Goal: Task Accomplishment & Management: Complete application form

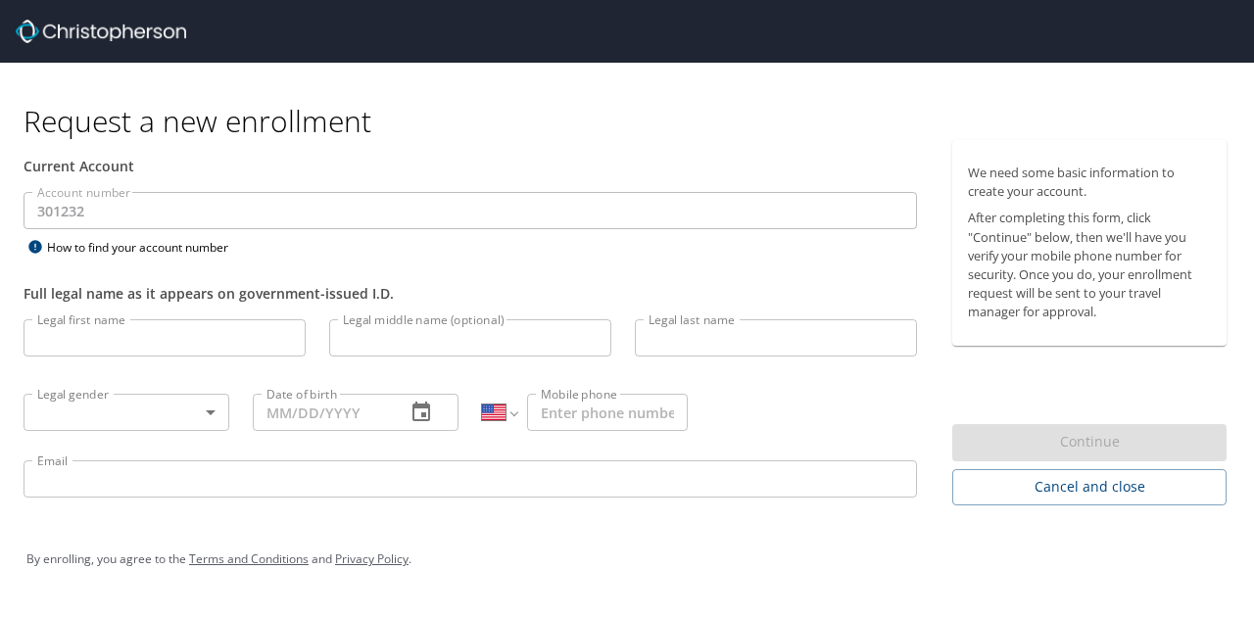
select select "US"
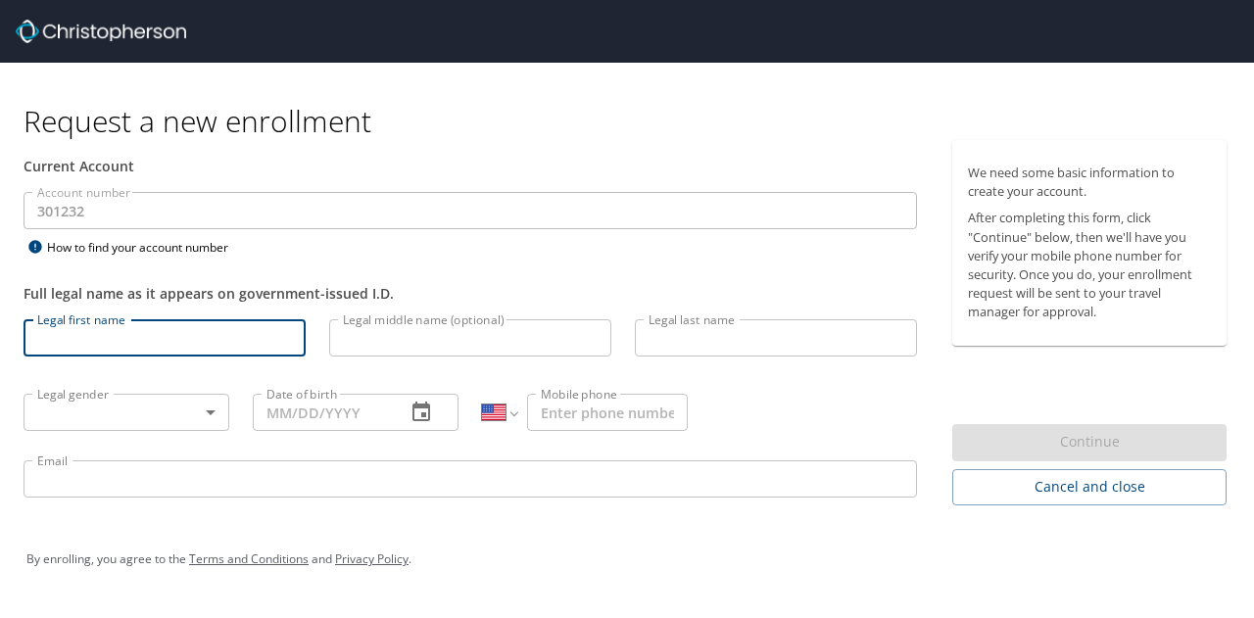
click at [98, 328] on input "Legal first name" at bounding box center [165, 337] width 282 height 37
type input "Rhoan"
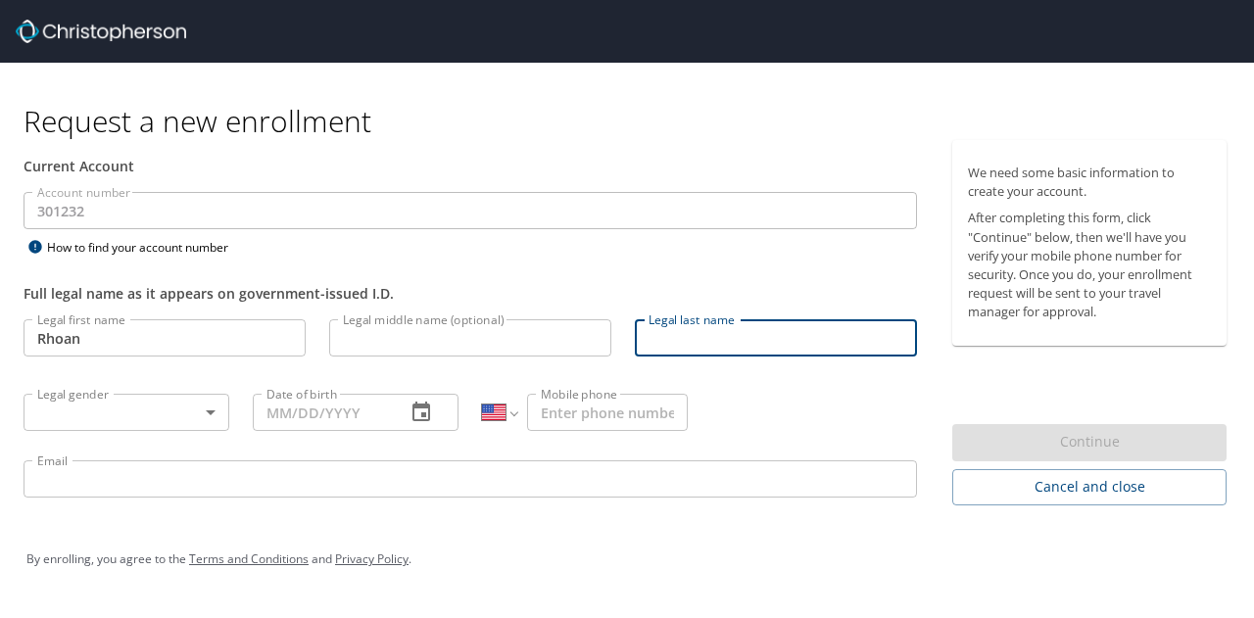
click at [705, 336] on input "Legal last name" at bounding box center [776, 337] width 282 height 37
type input "[PERSON_NAME]"
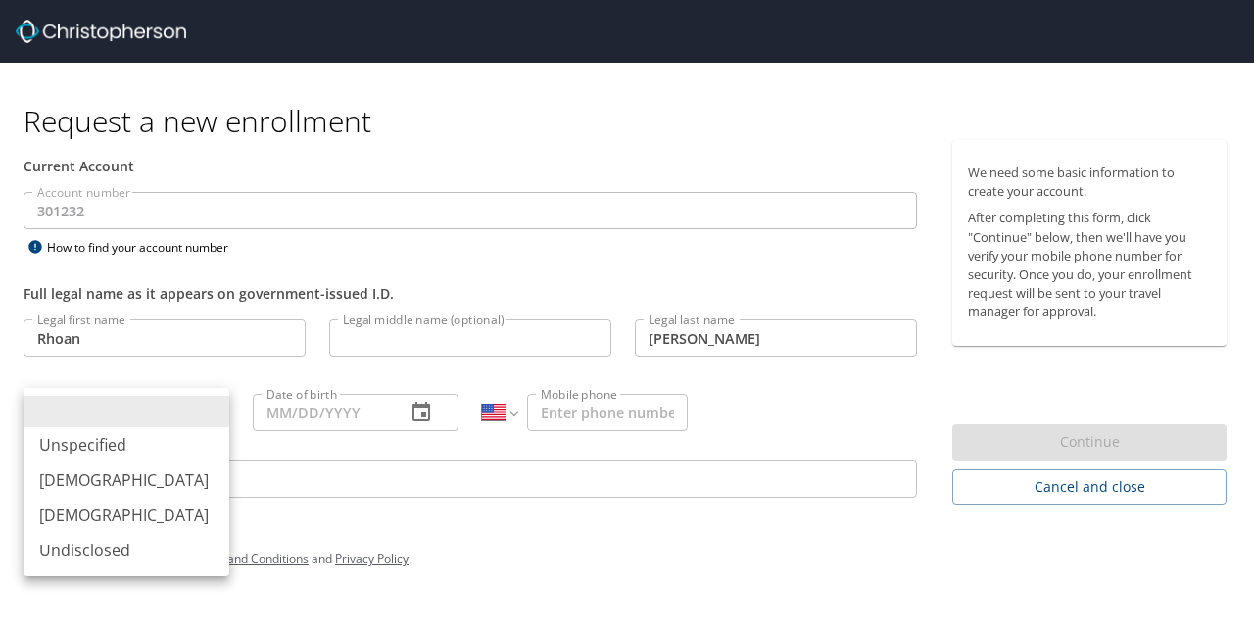
click at [196, 416] on body "Request a new enrollment Current Account Account number 301232 Account number H…" at bounding box center [627, 309] width 1254 height 618
click at [143, 485] on li "[DEMOGRAPHIC_DATA]" at bounding box center [127, 479] width 206 height 35
type input "[DEMOGRAPHIC_DATA]"
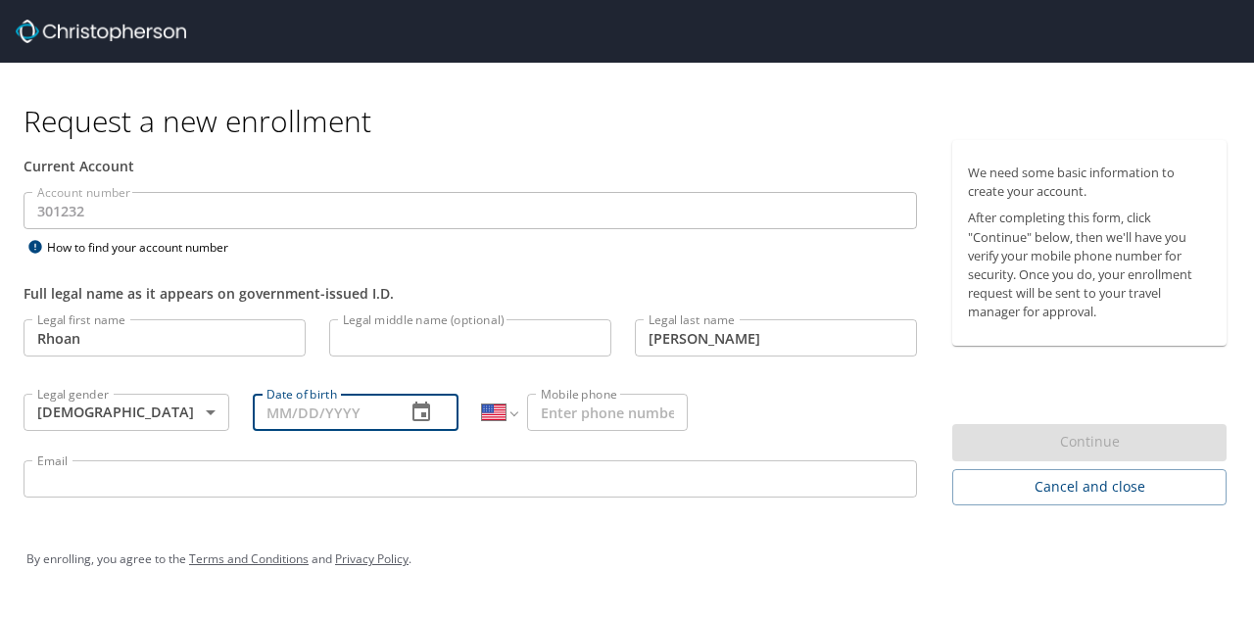
click at [296, 405] on input "Date of birth" at bounding box center [321, 412] width 137 height 37
type input "[DATE]"
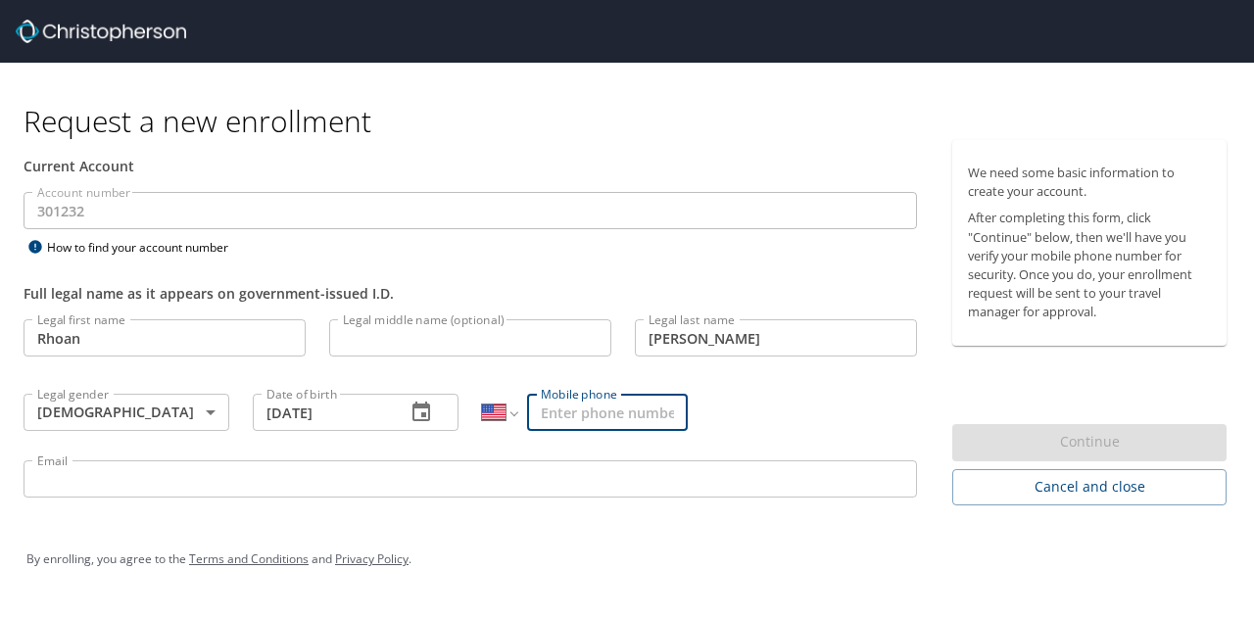
click at [568, 419] on input "Mobile phone" at bounding box center [607, 412] width 161 height 37
type input "[PHONE_NUMBER]"
click at [825, 410] on div "Legal first name [PERSON_NAME] Legal first name Legal middle name (optional) Le…" at bounding box center [470, 412] width 917 height 208
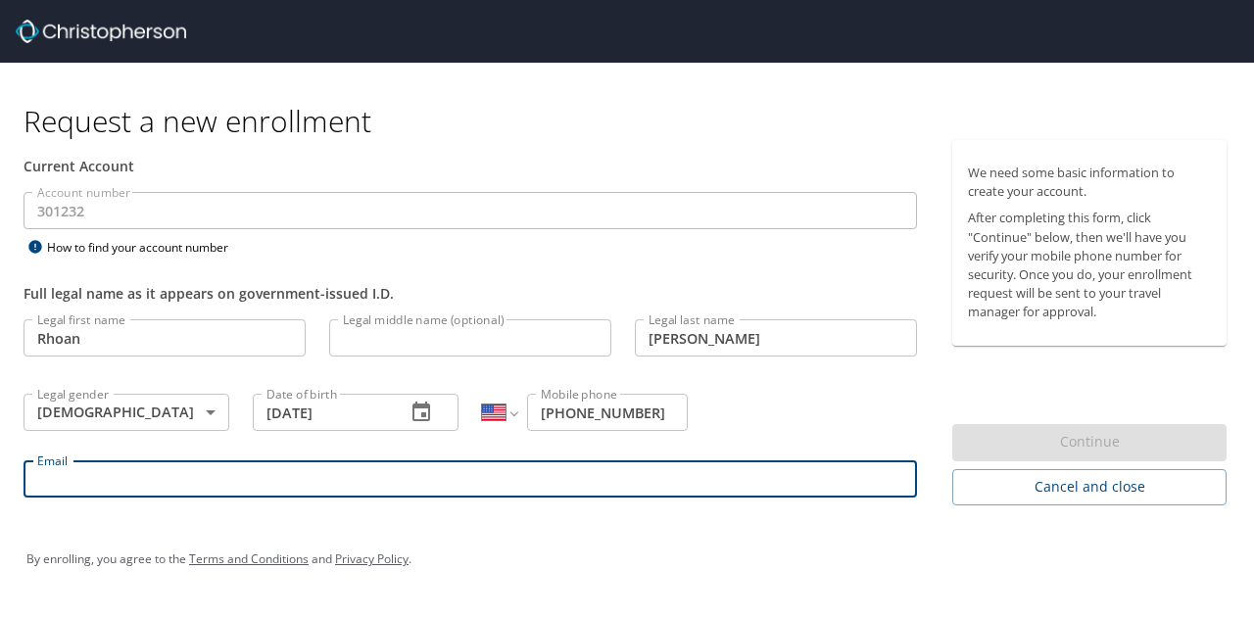
click at [490, 483] on input "Email" at bounding box center [470, 478] width 893 height 37
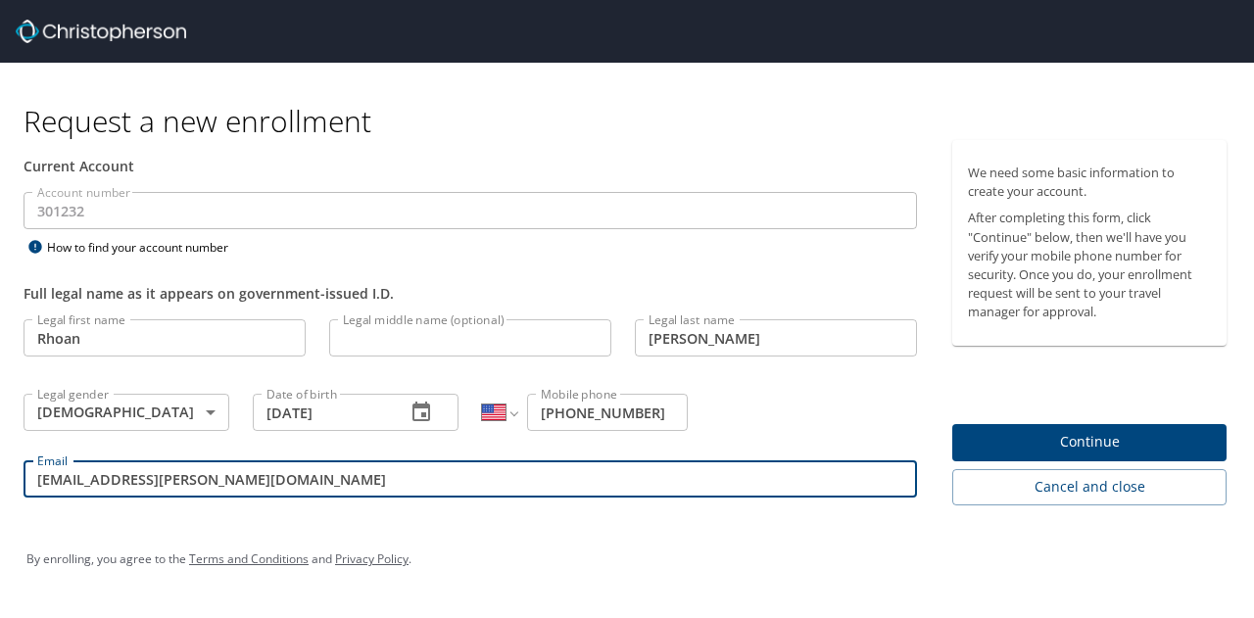
type input "[EMAIL_ADDRESS][PERSON_NAME][DOMAIN_NAME]"
click at [1066, 436] on span "Continue" at bounding box center [1089, 442] width 243 height 24
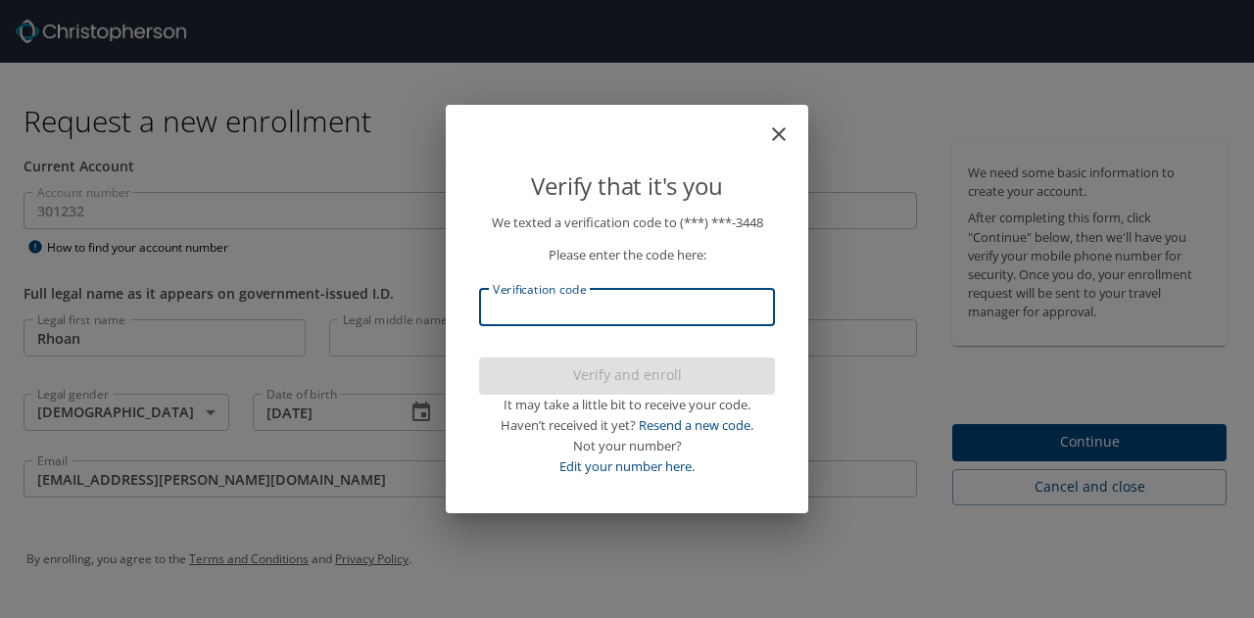
click at [560, 307] on input "Verification code" at bounding box center [627, 307] width 296 height 37
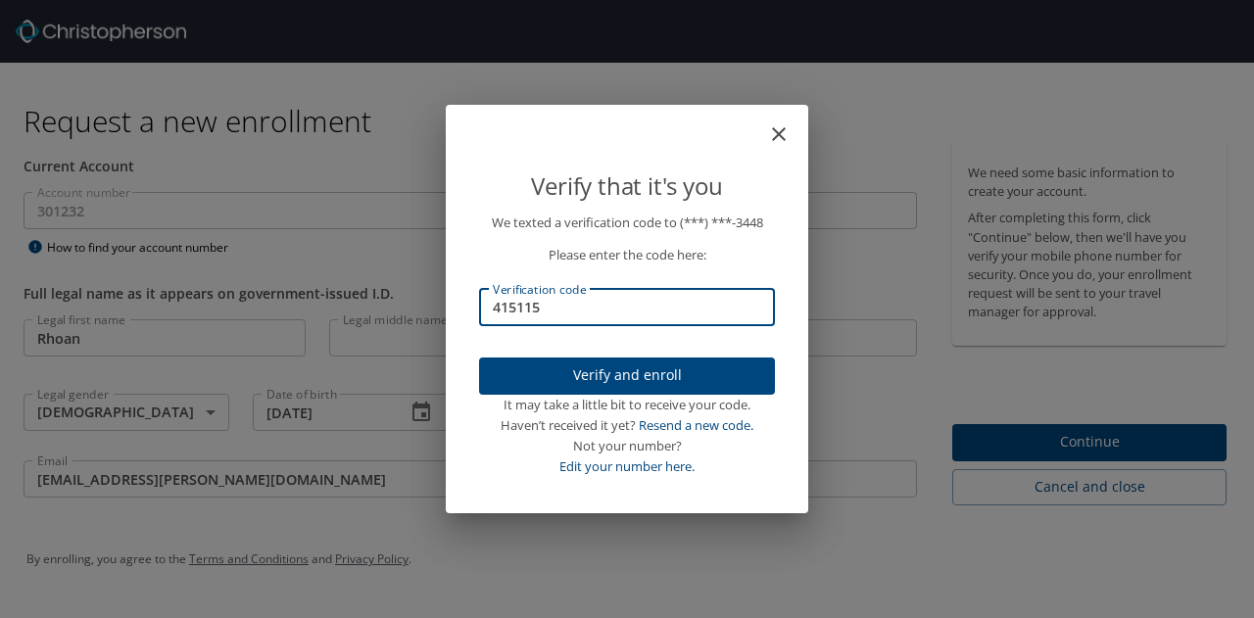
type input "415115"
click at [674, 385] on span "Verify and enroll" at bounding box center [627, 375] width 264 height 24
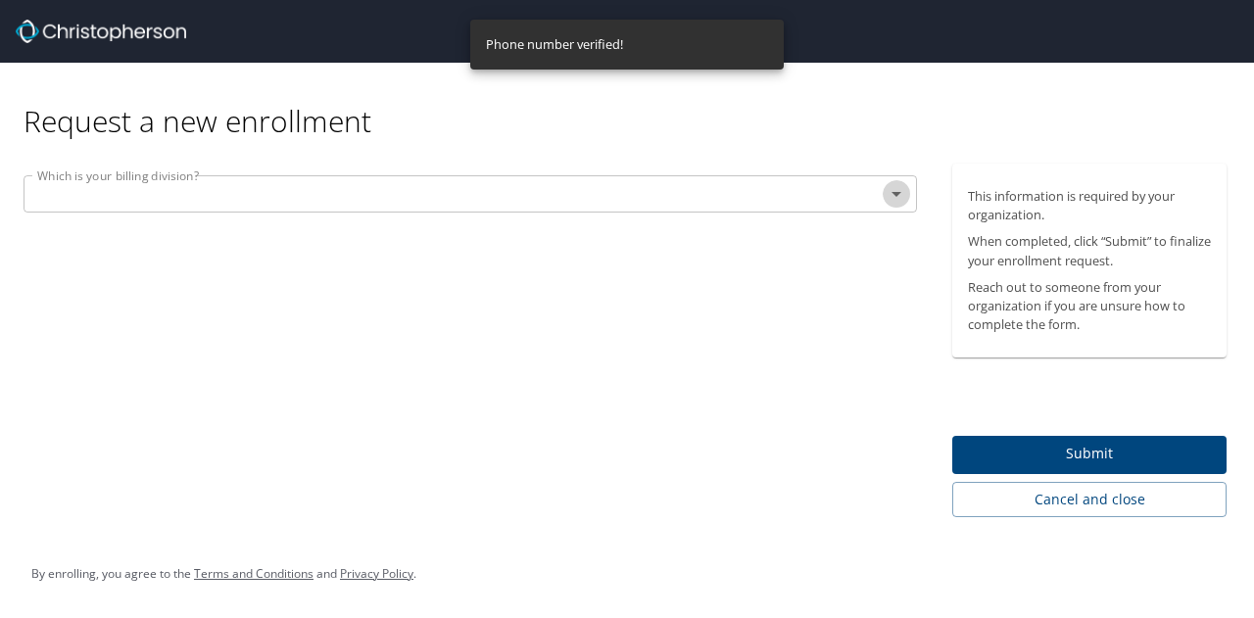
click at [893, 199] on icon "Open" at bounding box center [896, 194] width 24 height 24
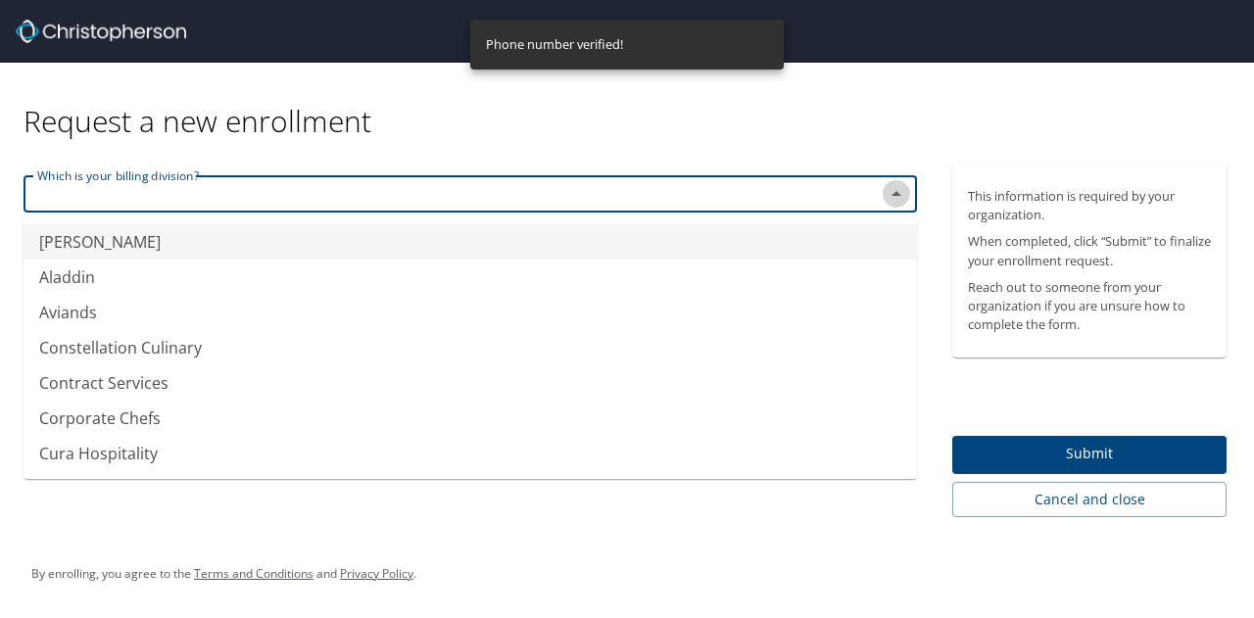
click at [893, 199] on icon "Close" at bounding box center [896, 194] width 24 height 24
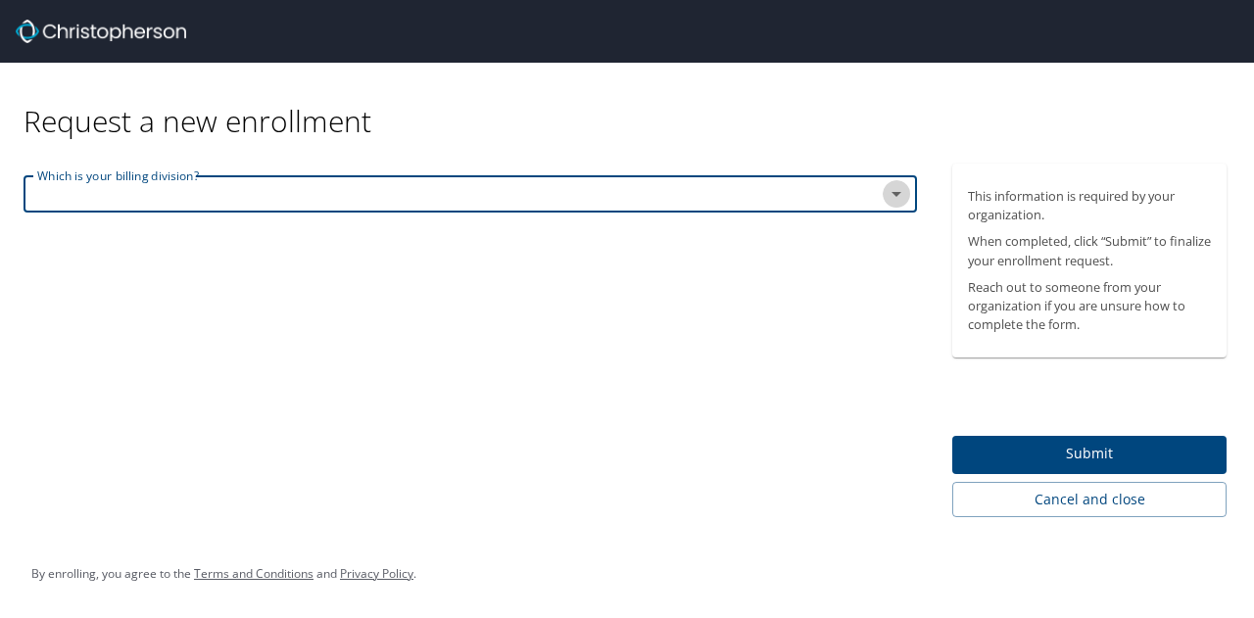
click at [893, 199] on icon "Open" at bounding box center [896, 194] width 24 height 24
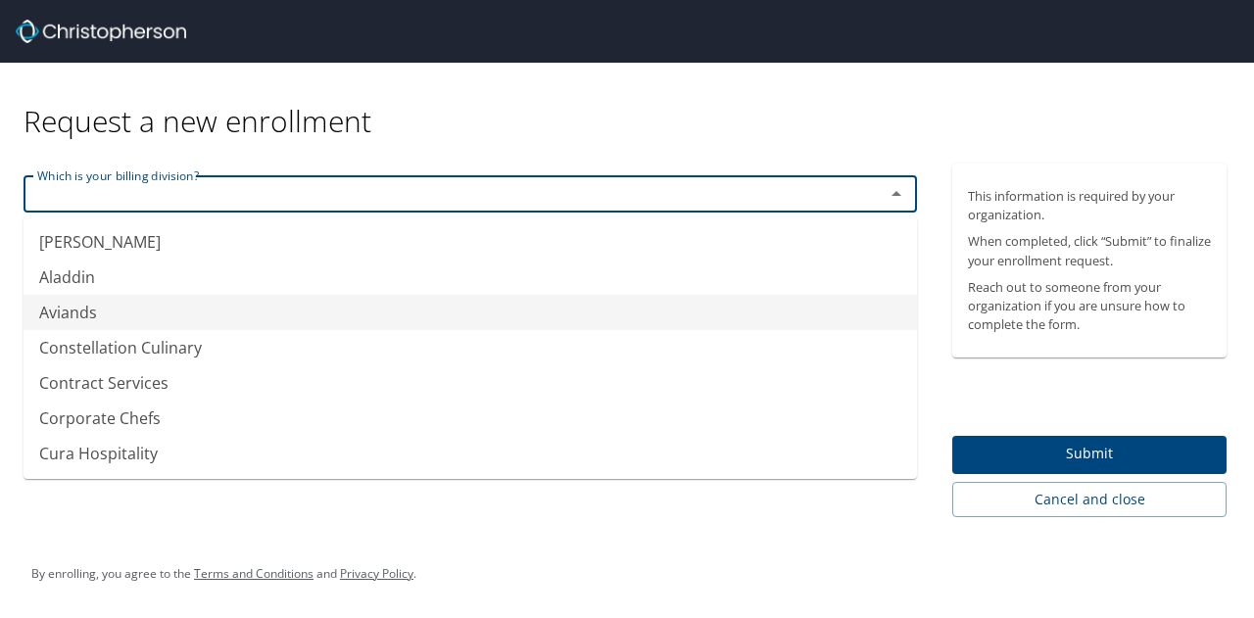
click at [157, 312] on li "Aviands" at bounding box center [470, 312] width 893 height 35
type input "Aviands"
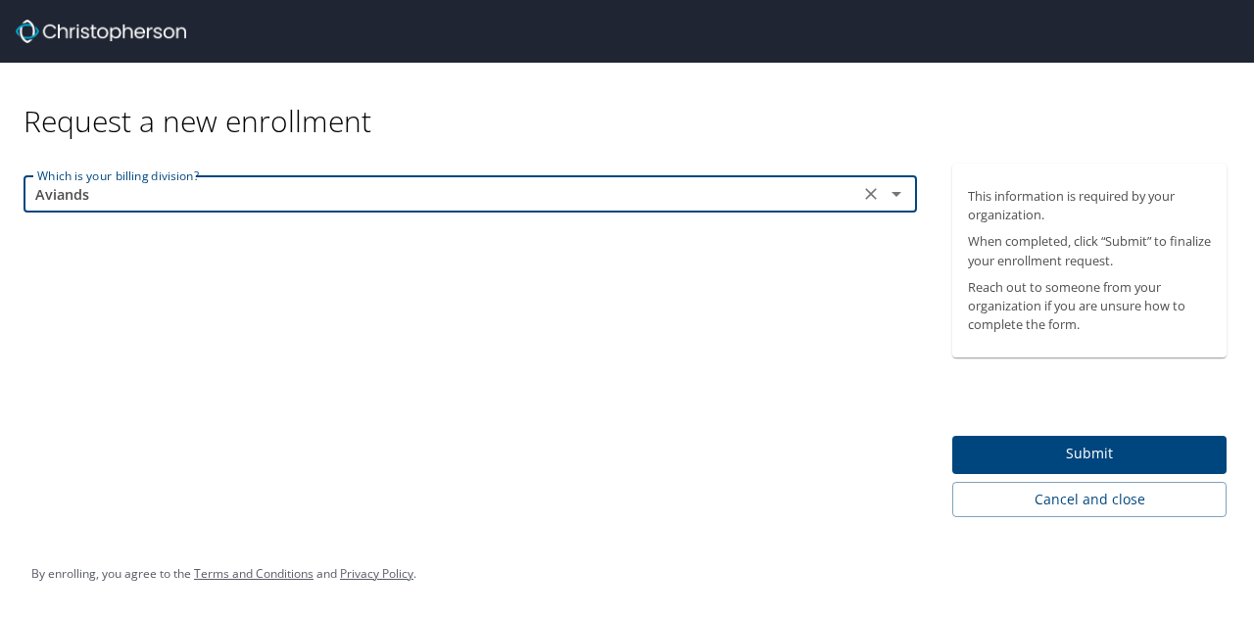
click at [1126, 456] on span "Submit" at bounding box center [1089, 454] width 243 height 24
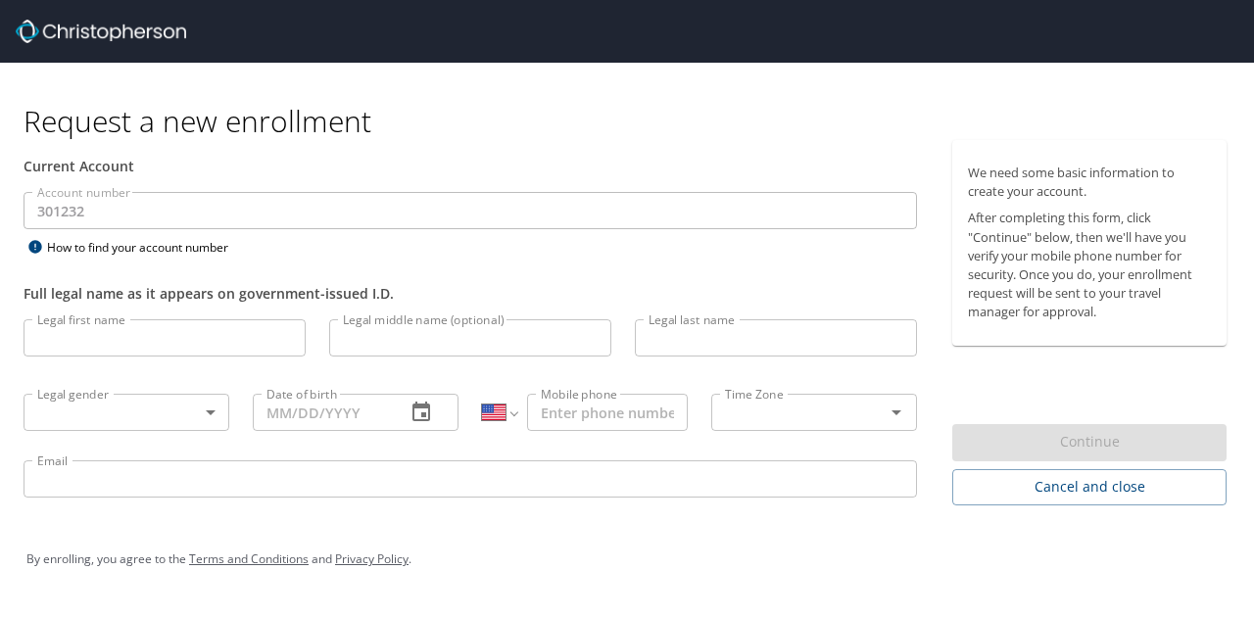
select select "US"
